Goal: Transaction & Acquisition: Purchase product/service

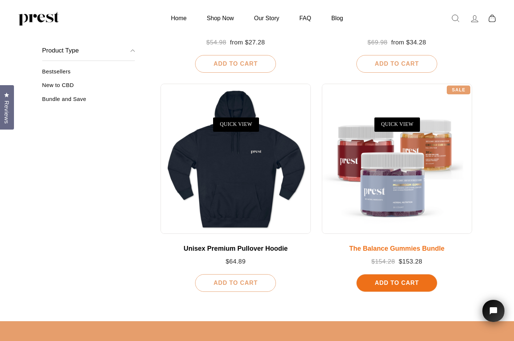
scroll to position [697, 0]
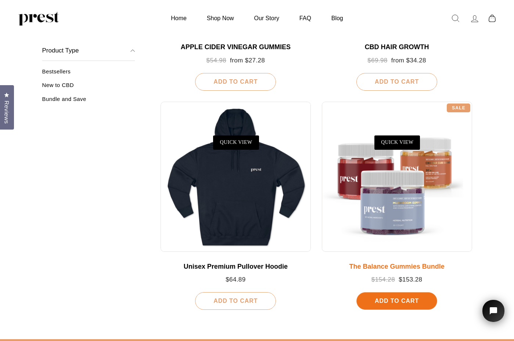
click at [408, 298] on span "Add To Cart" at bounding box center [397, 301] width 44 height 6
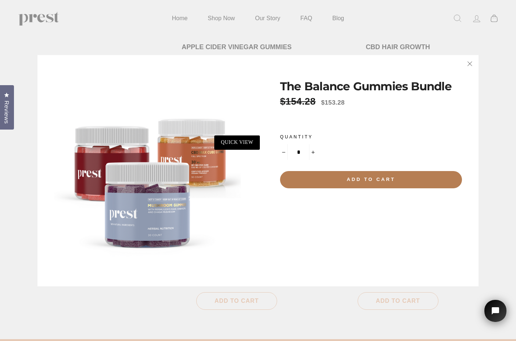
click at [470, 62] on icon "button" at bounding box center [469, 64] width 10 height 10
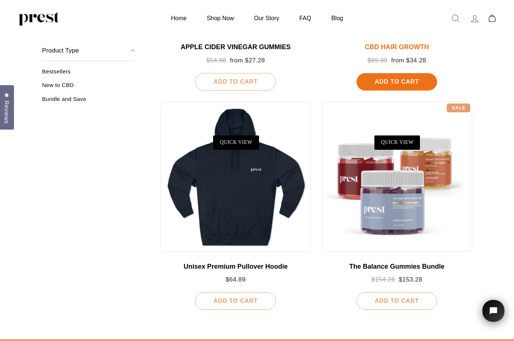
click at [396, 79] on span "Add To Cart" at bounding box center [397, 82] width 44 height 6
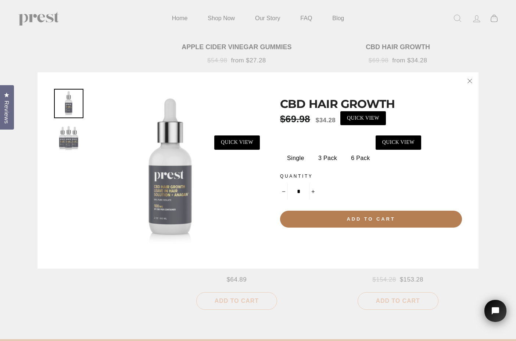
click at [321, 158] on label "3 Pack" at bounding box center [328, 158] width 30 height 15
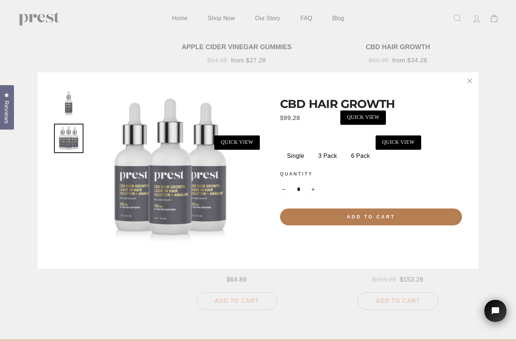
click at [360, 155] on label "6 Pack" at bounding box center [360, 156] width 30 height 15
click at [259, 103] on div "**********" at bounding box center [258, 171] width 408 height 164
click at [217, 46] on div "**********" at bounding box center [258, 170] width 516 height 341
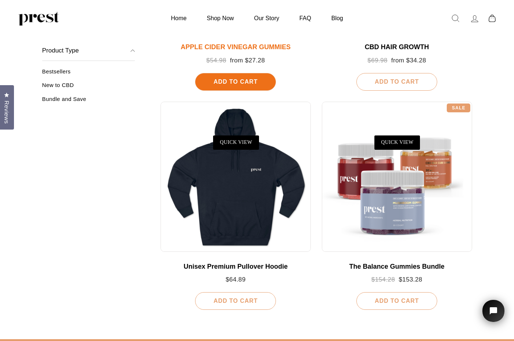
click at [217, 43] on div "APPLE CIDER VINEGAR GUMMIES" at bounding box center [236, 47] width 136 height 8
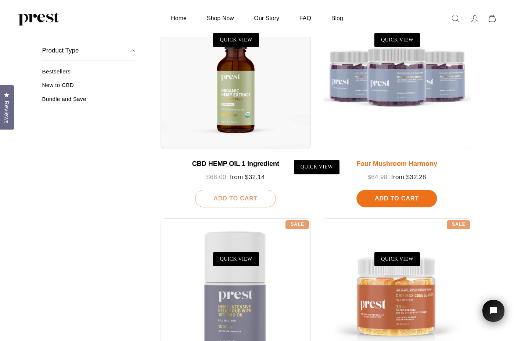
scroll to position [137, 0]
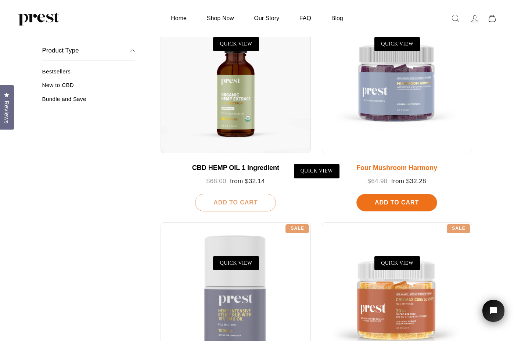
click at [423, 166] on div "Four Mushroom Harmony" at bounding box center [397, 168] width 136 height 8
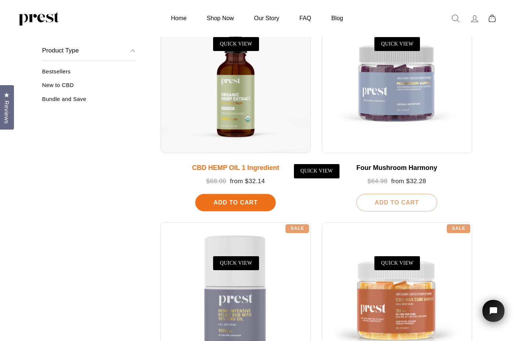
click at [239, 200] on span "Add To Cart" at bounding box center [235, 203] width 44 height 6
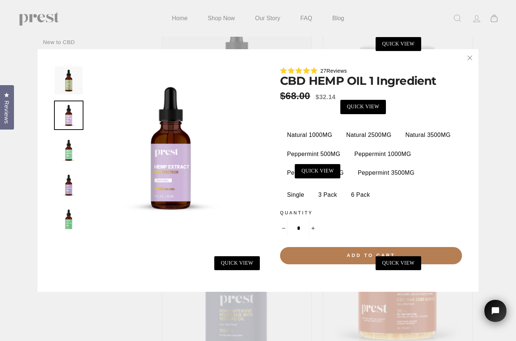
click at [358, 195] on label "6 Pack" at bounding box center [360, 195] width 30 height 15
click at [263, 177] on div "**********" at bounding box center [362, 165] width 198 height 199
click at [312, 166] on link "QUICK VIEW" at bounding box center [318, 171] width 46 height 14
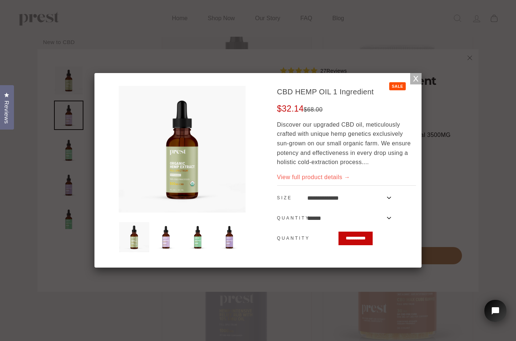
click at [415, 77] on link at bounding box center [415, 78] width 13 height 13
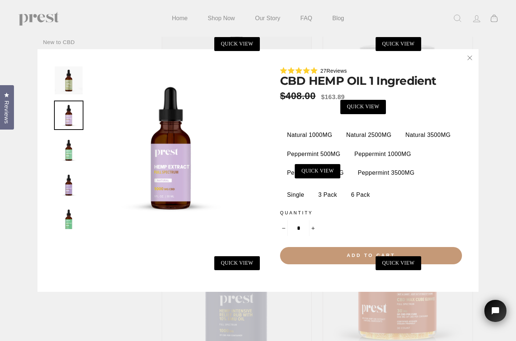
click at [346, 256] on span "Add to cart" at bounding box center [370, 256] width 49 height 6
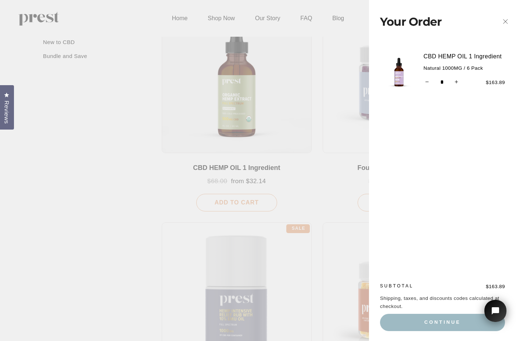
click at [504, 21] on icon "button" at bounding box center [505, 22] width 10 height 10
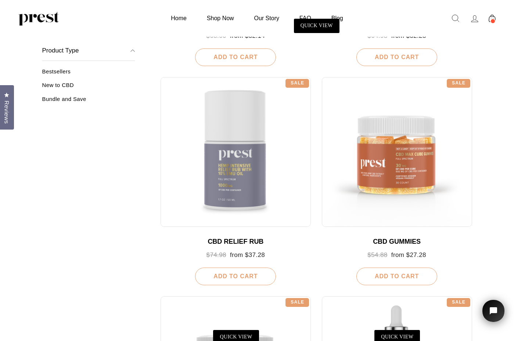
scroll to position [292, 0]
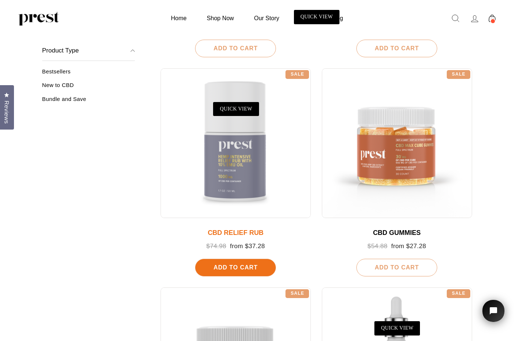
click at [232, 265] on span "Add To Cart" at bounding box center [235, 268] width 44 height 6
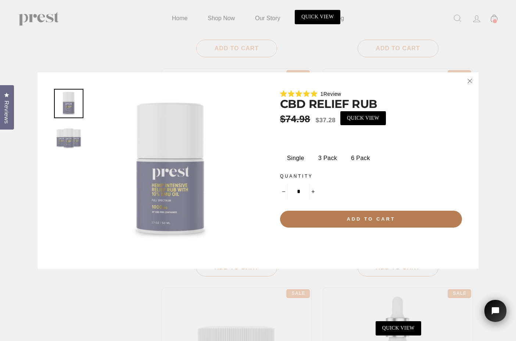
click at [232, 265] on div "**********" at bounding box center [257, 170] width 441 height 197
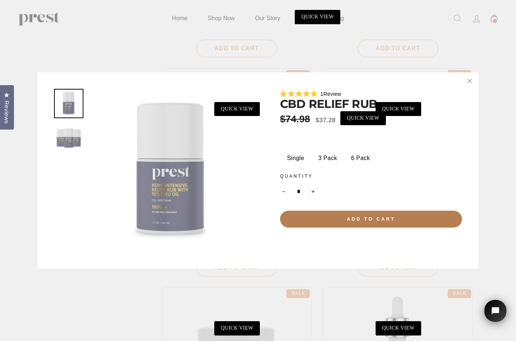
click at [186, 206] on img at bounding box center [171, 171] width 164 height 164
click at [179, 265] on div "**********" at bounding box center [257, 170] width 441 height 197
click at [183, 290] on div "5.0 Rated 5.0 out of 5 stars 1 Review CBD RELIEF RUB Regular price $74.98 Sale …" at bounding box center [258, 170] width 516 height 341
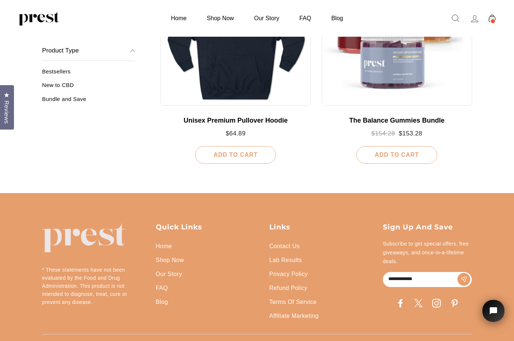
scroll to position [844, 0]
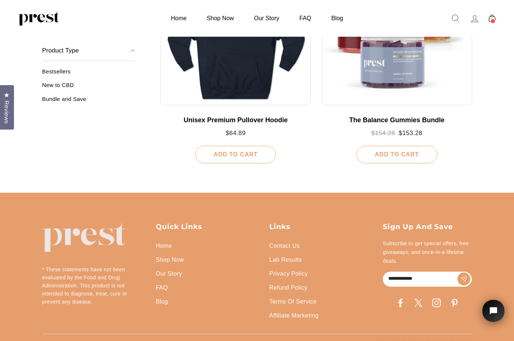
click at [393, 225] on p "Sign up and save" at bounding box center [427, 227] width 89 height 10
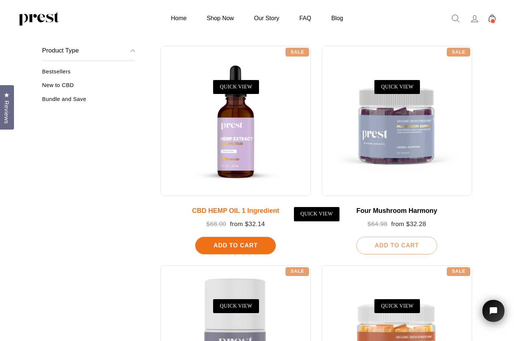
scroll to position [95, 0]
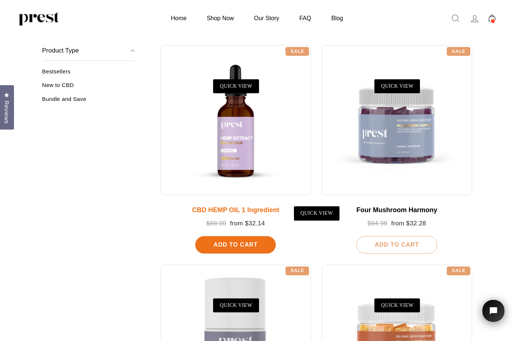
drag, startPoint x: 310, startPoint y: 72, endPoint x: 309, endPoint y: 87, distance: 15.1
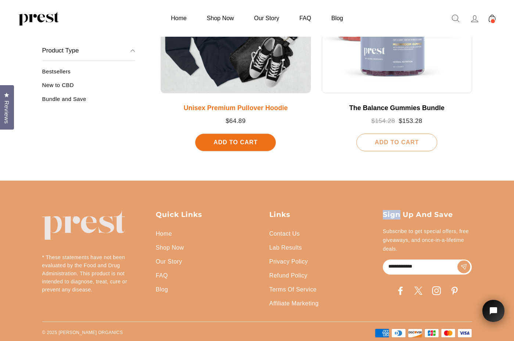
scroll to position [855, 0]
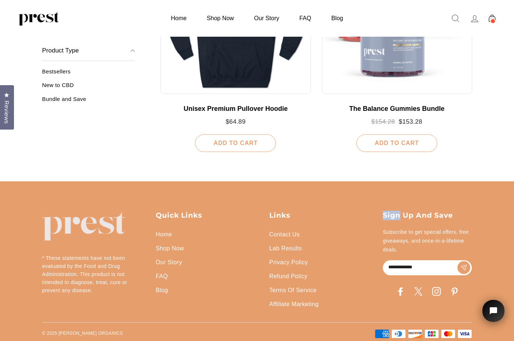
click at [68, 73] on link "Bestsellers" at bounding box center [88, 74] width 93 height 12
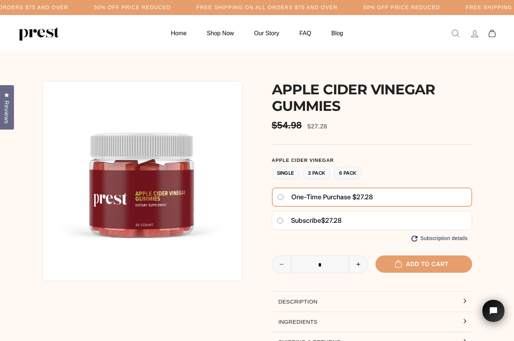
click at [348, 172] on label "6 Pack" at bounding box center [348, 173] width 28 height 13
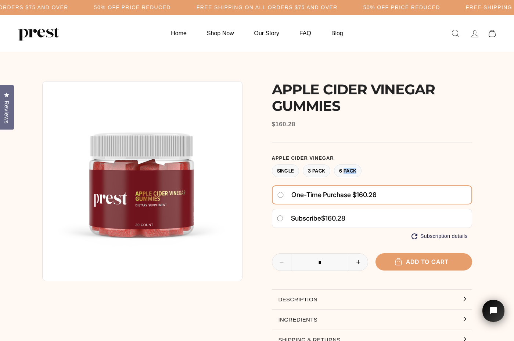
click at [348, 172] on label "6 Pack" at bounding box center [348, 171] width 28 height 13
click at [288, 170] on label "Single" at bounding box center [286, 171] width 28 height 13
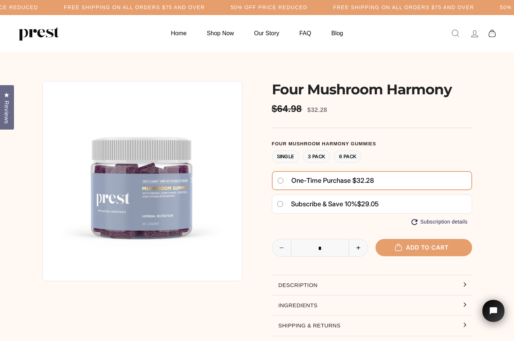
click at [349, 154] on label "6 Pack" at bounding box center [348, 156] width 28 height 13
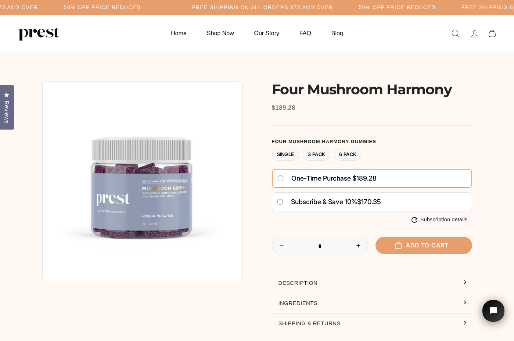
click at [284, 154] on label "Single" at bounding box center [286, 154] width 28 height 13
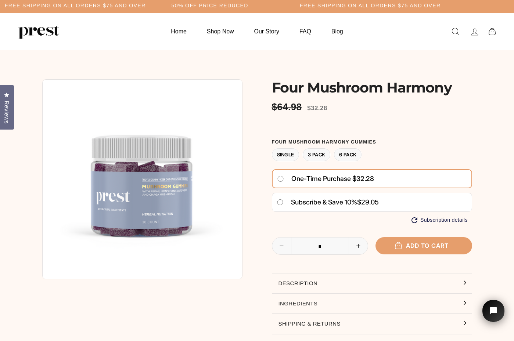
scroll to position [4, 0]
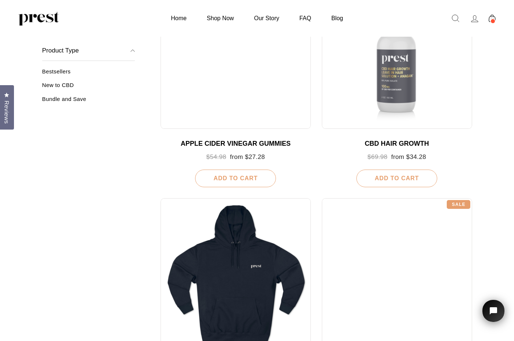
scroll to position [610, 0]
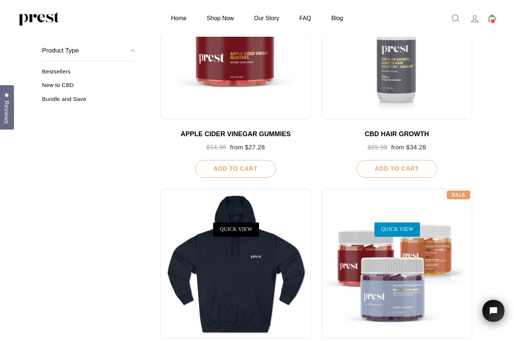
click at [392, 228] on link "QUICK VIEW" at bounding box center [397, 230] width 46 height 14
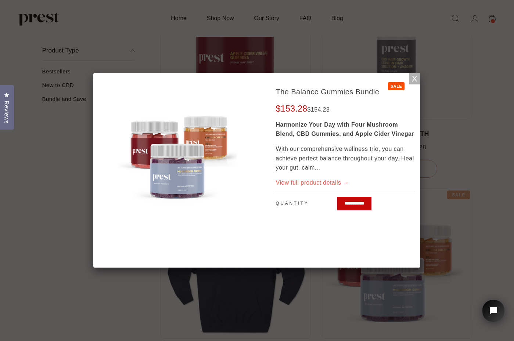
click at [339, 183] on link "View full product details →" at bounding box center [312, 183] width 73 height 6
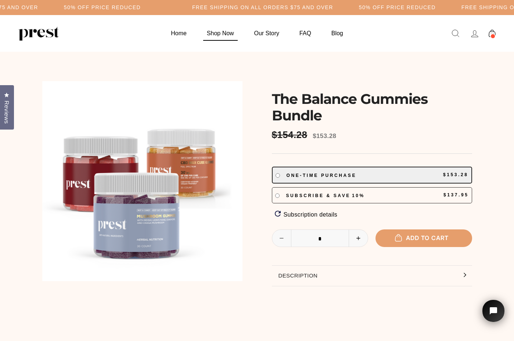
click at [216, 33] on link "Shop Now" at bounding box center [221, 33] width 46 height 14
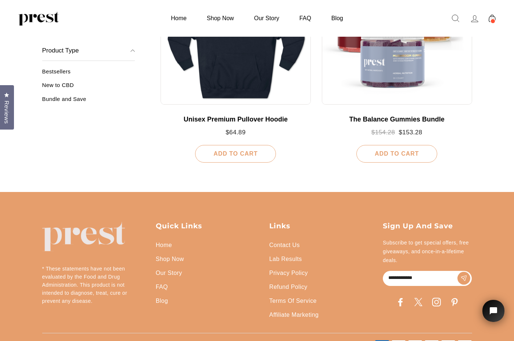
scroll to position [845, 0]
